Goal: Task Accomplishment & Management: Manage account settings

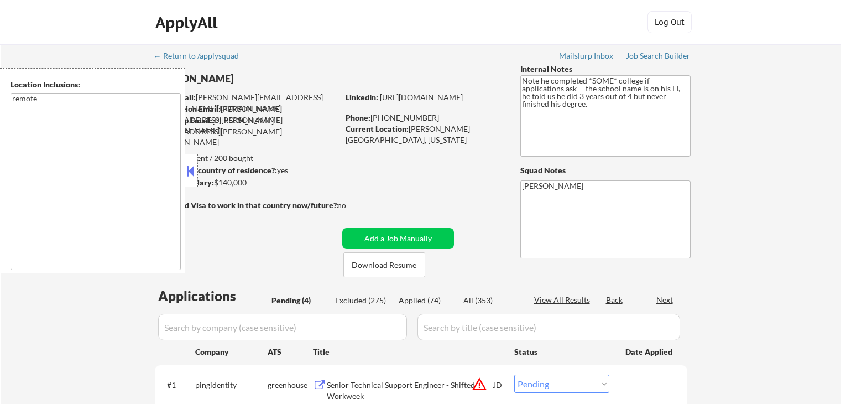
select select ""pending""
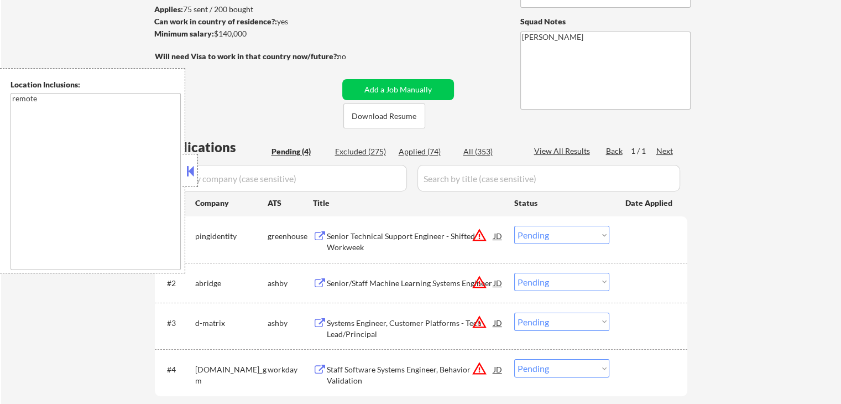
scroll to position [221, 0]
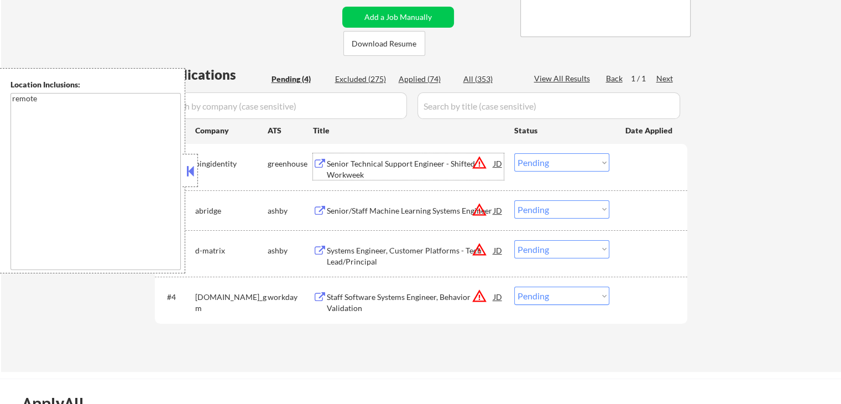
click at [347, 160] on div "Senior Technical Support Engineer - Shifted Workweek" at bounding box center [410, 169] width 167 height 22
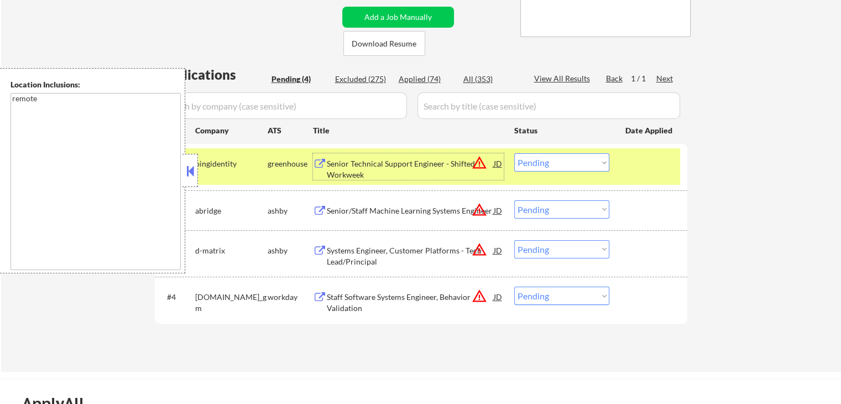
click at [356, 218] on div "Senior/Staff Machine Learning Systems Engineer" at bounding box center [410, 210] width 167 height 20
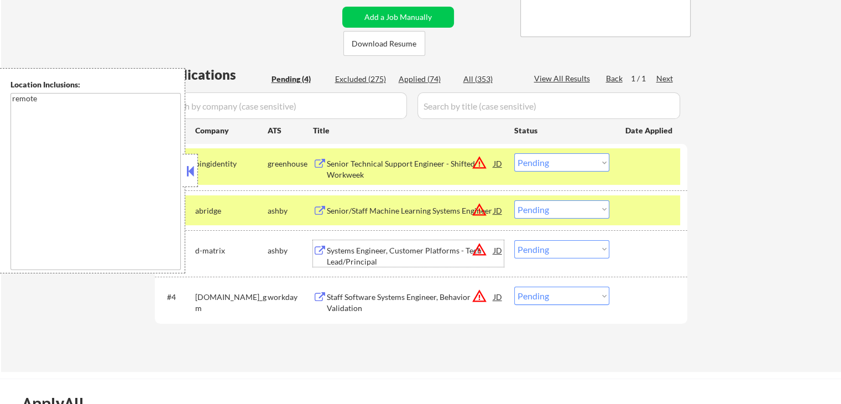
click at [350, 248] on div "Systems Engineer, Customer Platforms - Tech Lead/Principal" at bounding box center [410, 256] width 167 height 22
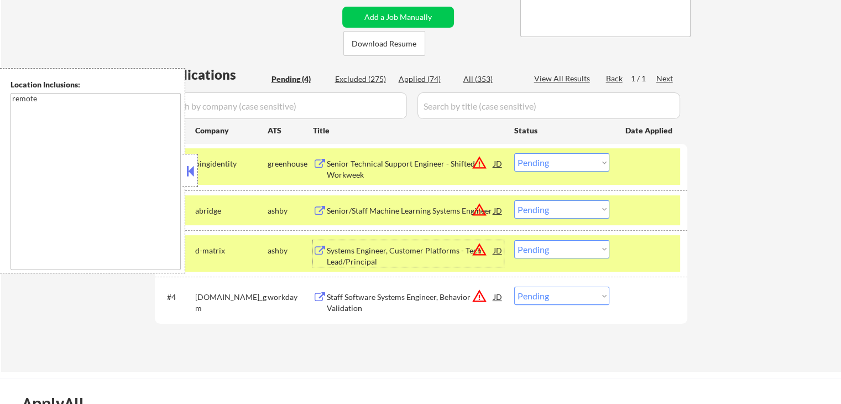
click at [342, 304] on div "Staff Software Systems Engineer, Behavior Validation" at bounding box center [410, 302] width 167 height 22
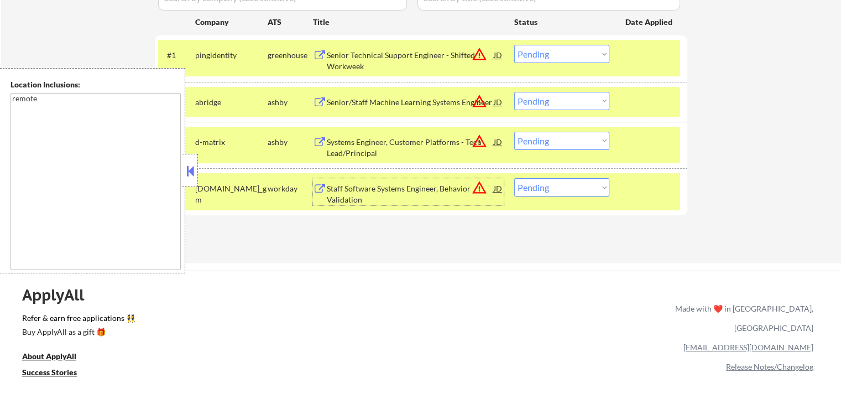
scroll to position [332, 0]
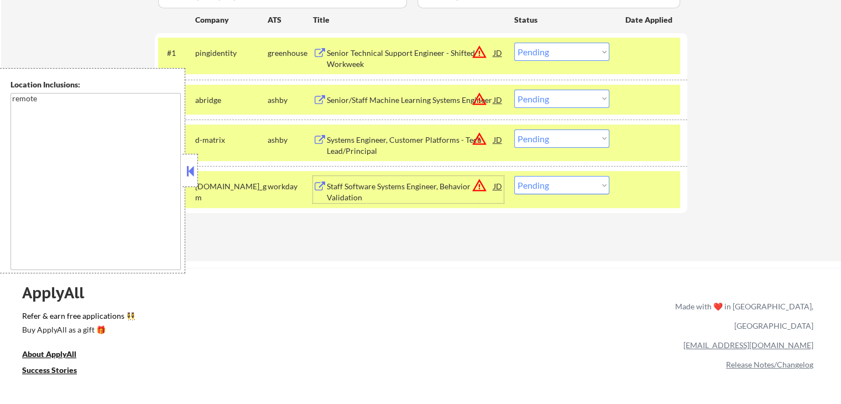
drag, startPoint x: 561, startPoint y: 143, endPoint x: 566, endPoint y: 147, distance: 6.3
click at [561, 143] on select "Choose an option... Pending Applied Excluded (Questions) Excluded (Expired) Exc…" at bounding box center [561, 138] width 95 height 18
select select ""excluded__location_""
click at [514, 129] on select "Choose an option... Pending Applied Excluded (Questions) Excluded (Expired) Exc…" at bounding box center [561, 138] width 95 height 18
click at [557, 85] on div "#2 abridge [PERSON_NAME] Senior/Staff Machine Learning Systems Engineer JD warn…" at bounding box center [419, 100] width 522 height 30
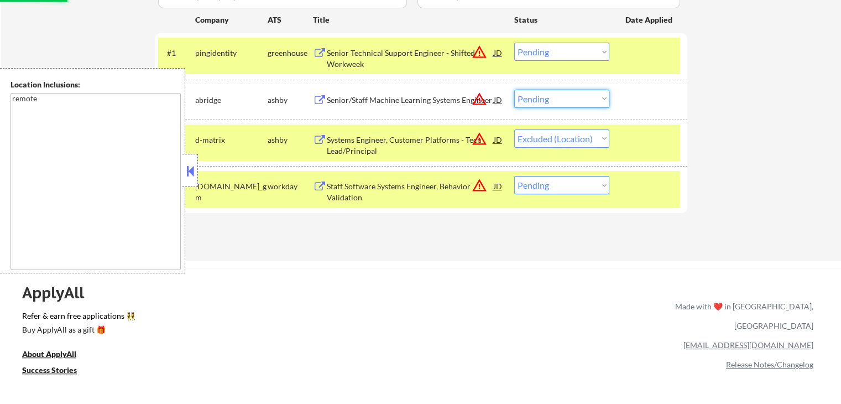
click at [557, 91] on select "Choose an option... Pending Applied Excluded (Questions) Excluded (Expired) Exc…" at bounding box center [561, 99] width 95 height 18
select select ""excluded__location_""
click at [514, 90] on select "Choose an option... Pending Applied Excluded (Questions) Excluded (Expired) Exc…" at bounding box center [561, 99] width 95 height 18
select select ""pending""
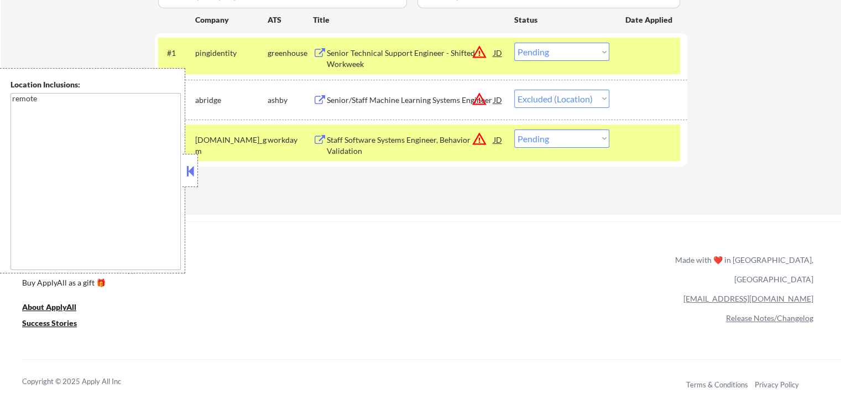
select select ""pending""
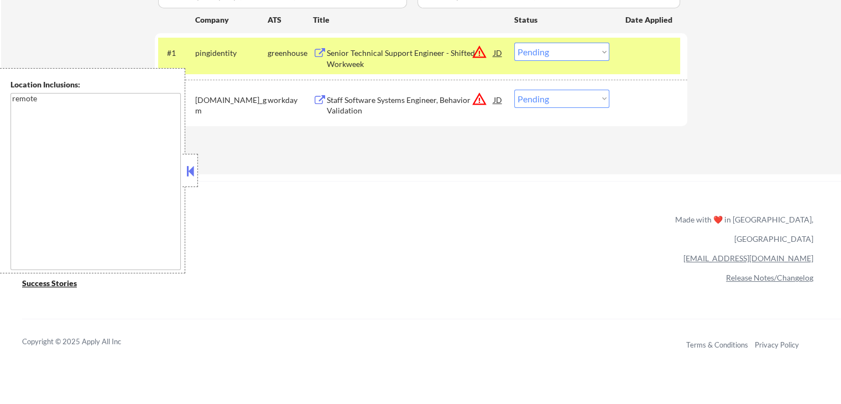
click at [544, 50] on select "Choose an option... Pending Applied Excluded (Questions) Excluded (Expired) Exc…" at bounding box center [561, 52] width 95 height 18
click at [514, 43] on select "Choose an option... Pending Applied Excluded (Questions) Excluded (Expired) Exc…" at bounding box center [561, 52] width 95 height 18
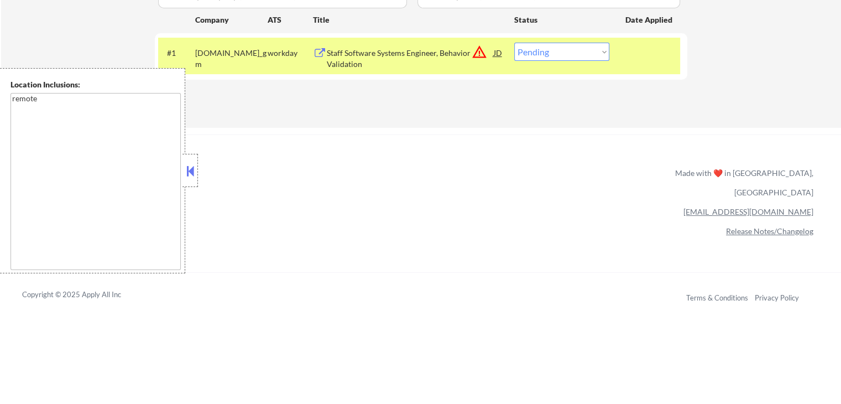
click at [554, 56] on select "Choose an option... Pending Applied Excluded (Questions) Excluded (Expired) Exc…" at bounding box center [561, 52] width 95 height 18
select select ""applied""
click at [514, 43] on select "Choose an option... Pending Applied Excluded (Questions) Excluded (Expired) Exc…" at bounding box center [561, 52] width 95 height 18
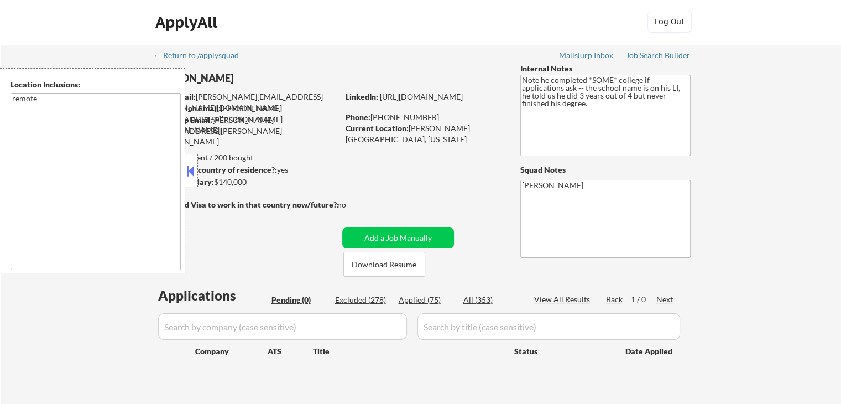
scroll to position [0, 0]
click at [442, 303] on div "Applied (75)" at bounding box center [426, 300] width 55 height 11
select select ""applied""
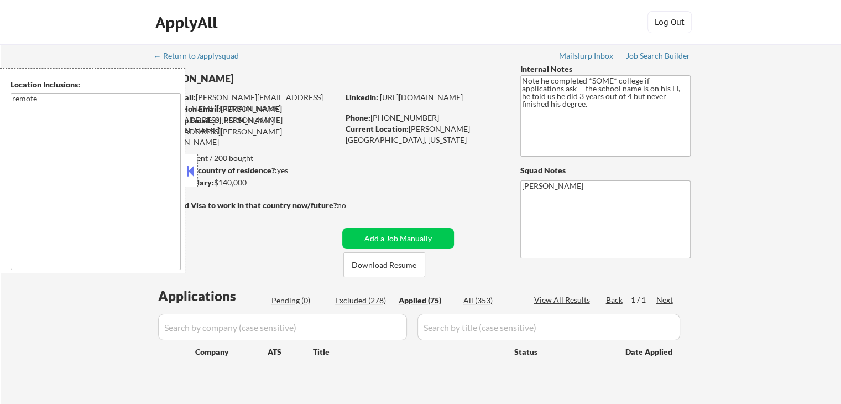
select select ""applied""
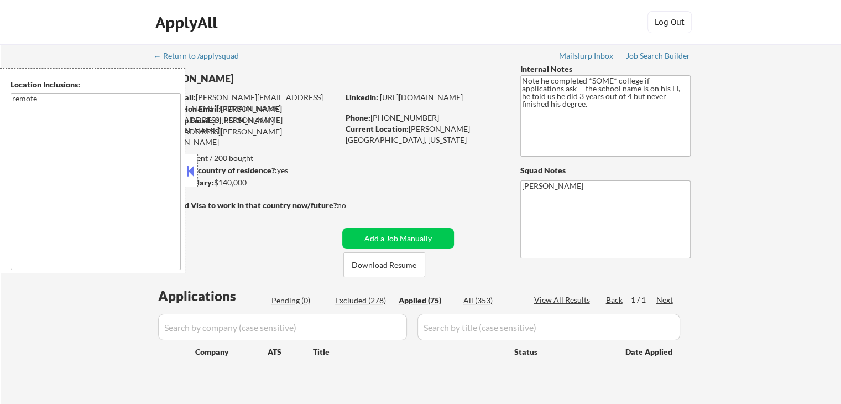
select select ""applied""
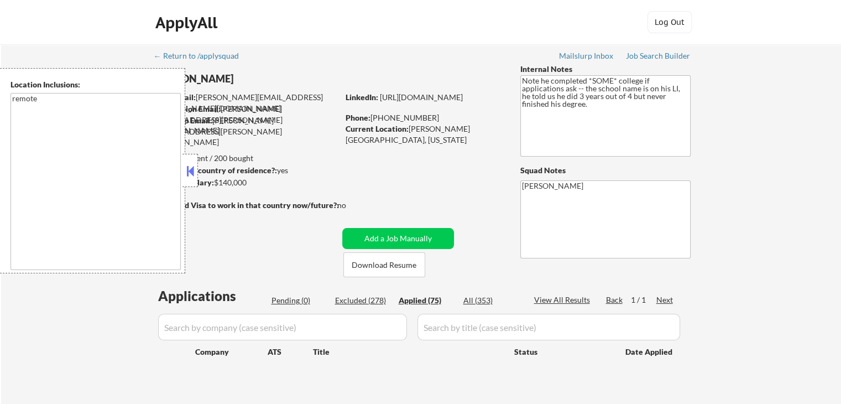
select select ""applied""
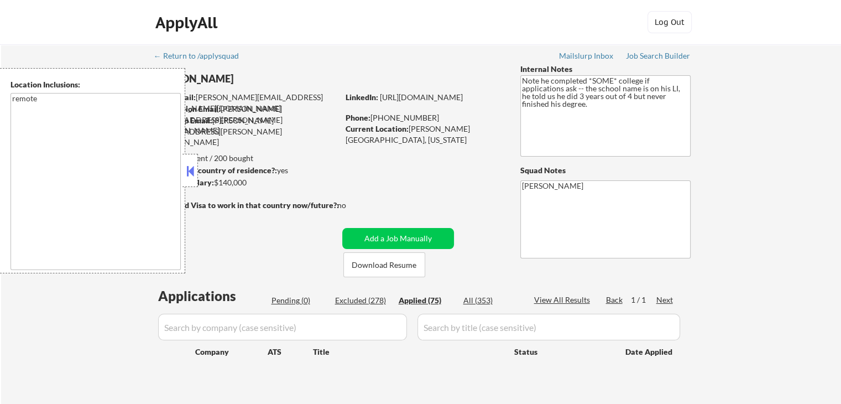
select select ""applied""
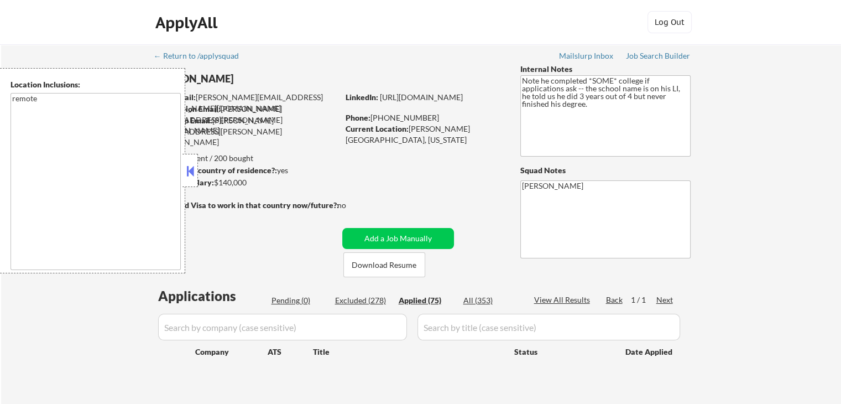
select select ""applied""
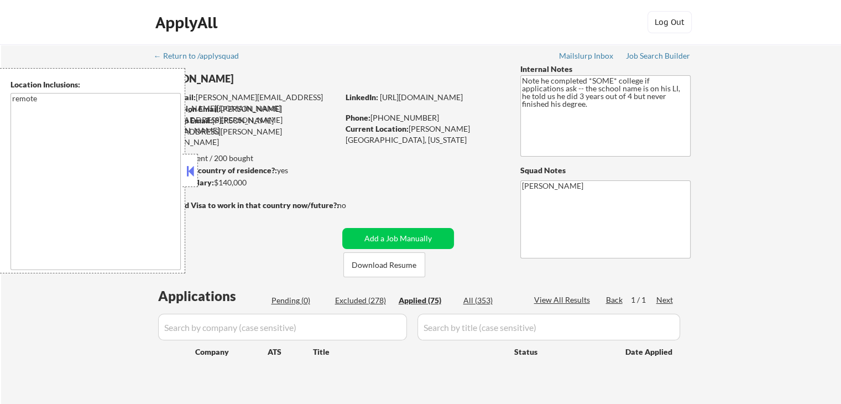
select select ""applied""
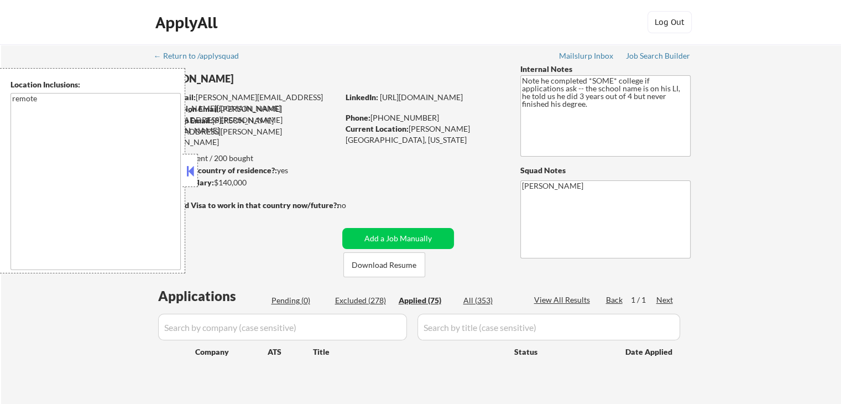
select select ""applied""
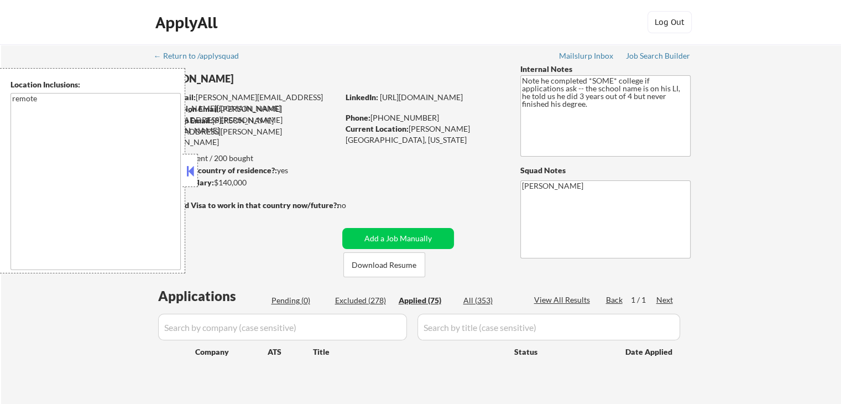
select select ""applied""
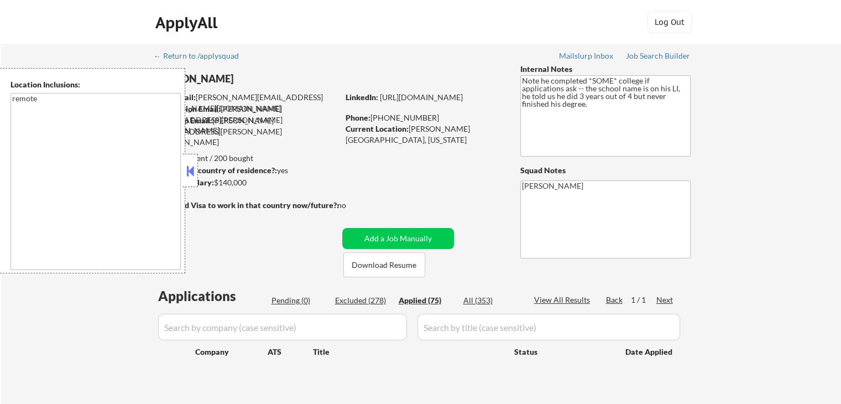
select select ""applied""
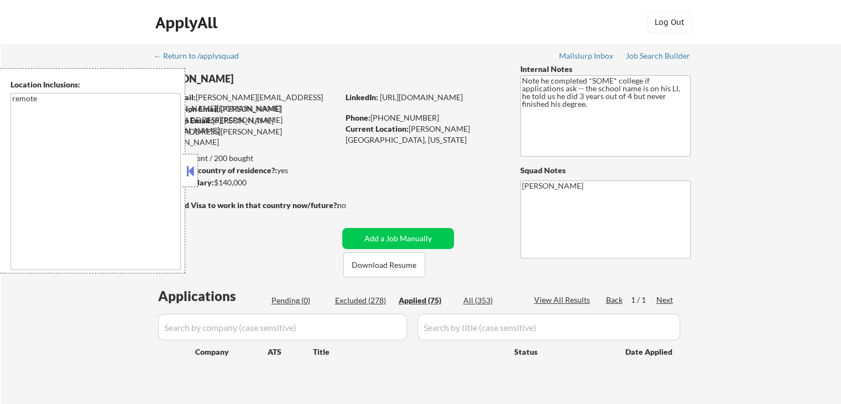
select select ""applied""
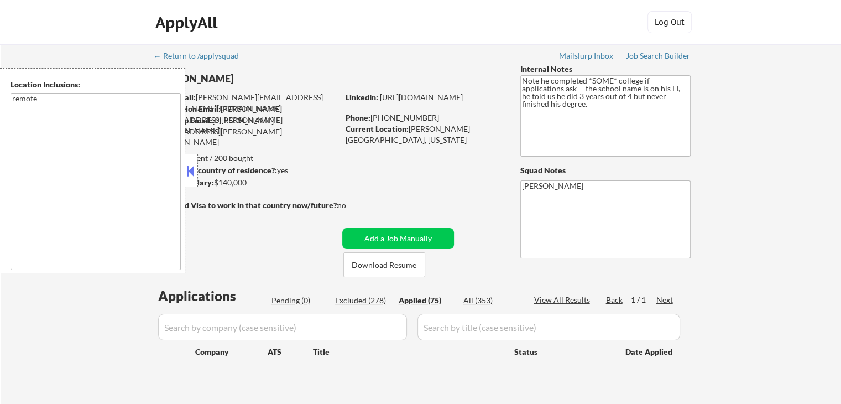
select select ""applied""
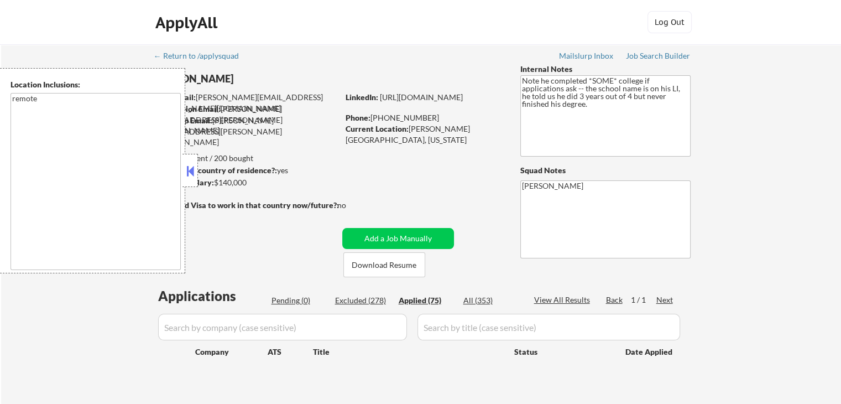
select select ""applied""
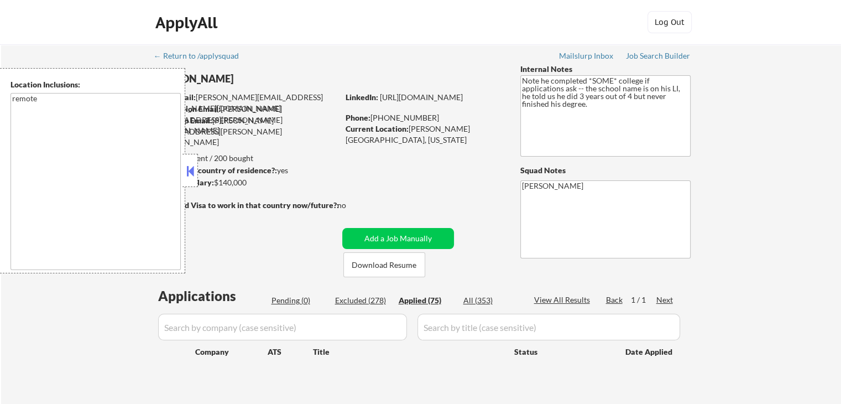
select select ""applied""
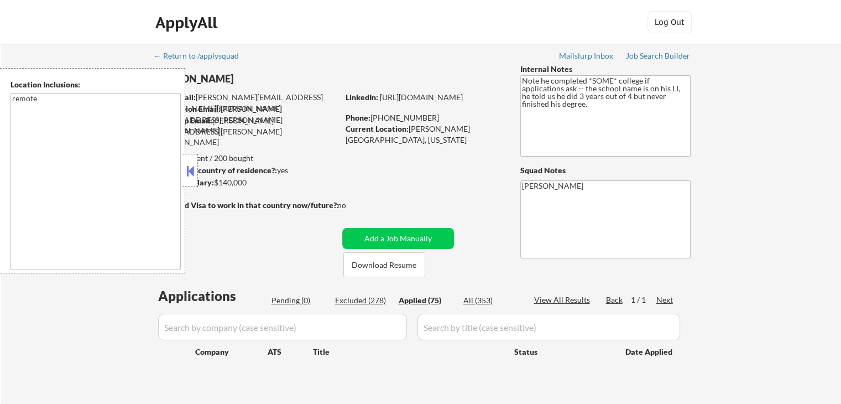
select select ""applied""
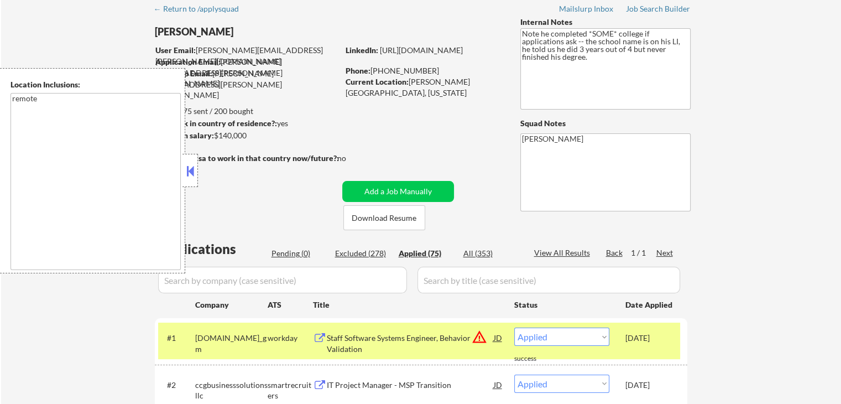
scroll to position [111, 0]
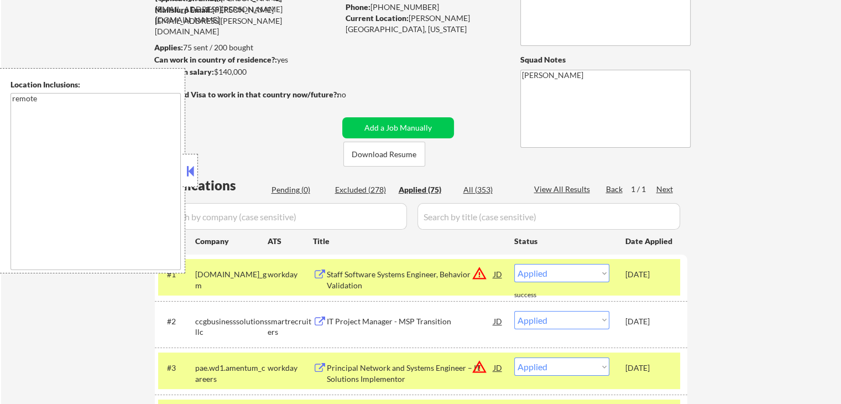
click at [500, 264] on div "JD" at bounding box center [498, 274] width 11 height 20
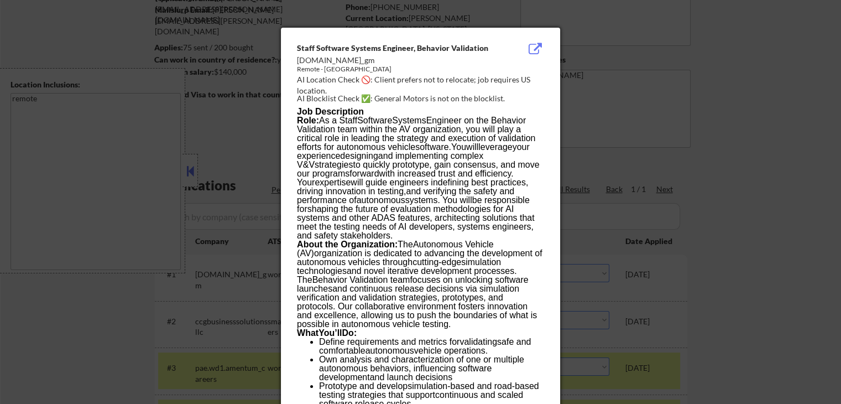
click at [739, 184] on div at bounding box center [420, 202] width 841 height 404
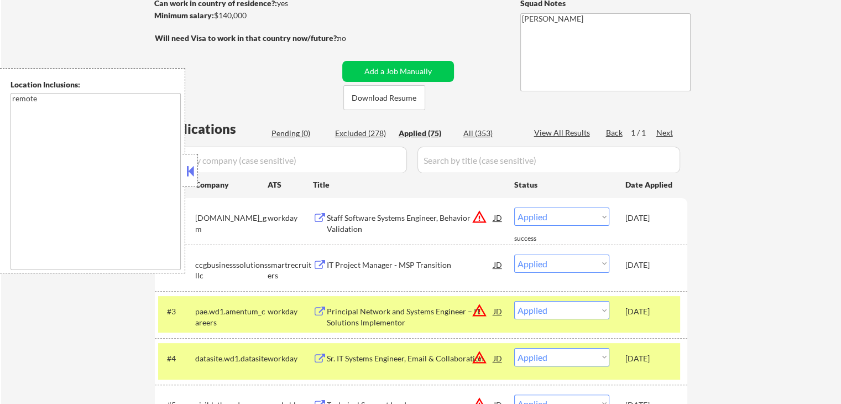
scroll to position [221, 0]
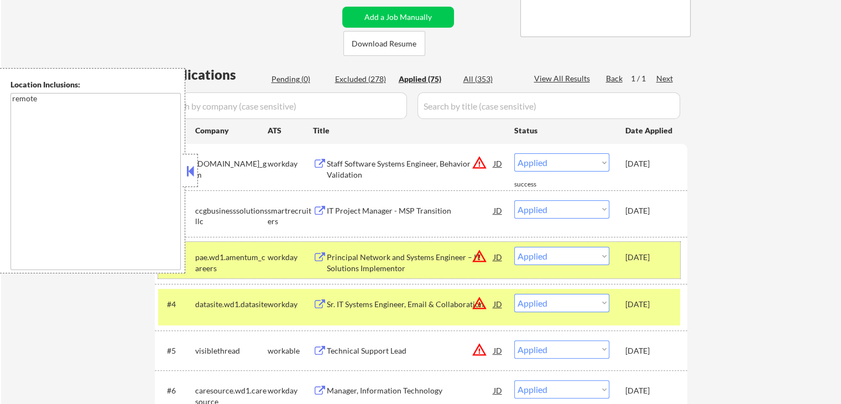
click at [668, 252] on div "[DATE]" at bounding box center [649, 257] width 49 height 11
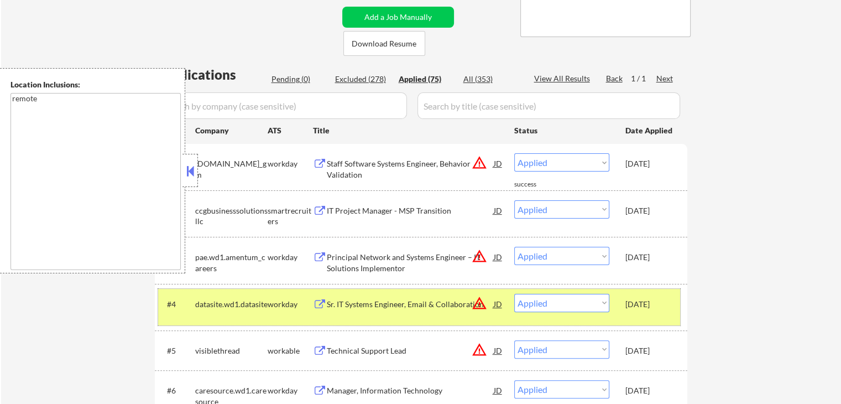
click at [668, 297] on div "[DATE]" at bounding box center [649, 304] width 49 height 20
